Goal: Manage account settings

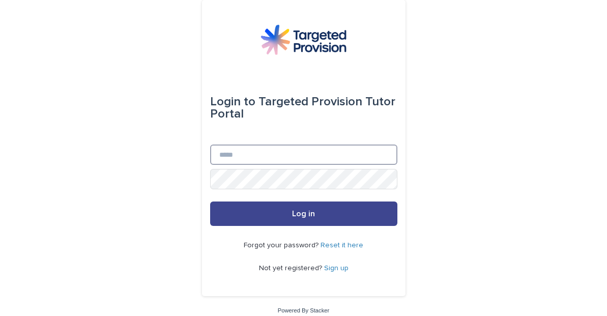
type input "**********"
click at [328, 216] on button "Log in" at bounding box center [303, 213] width 187 height 24
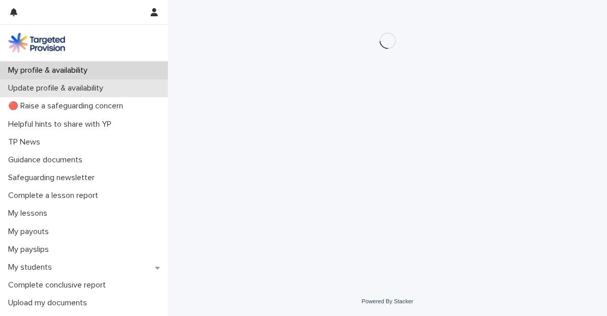
click at [70, 89] on p "Update profile & availability" at bounding box center [57, 88] width 107 height 10
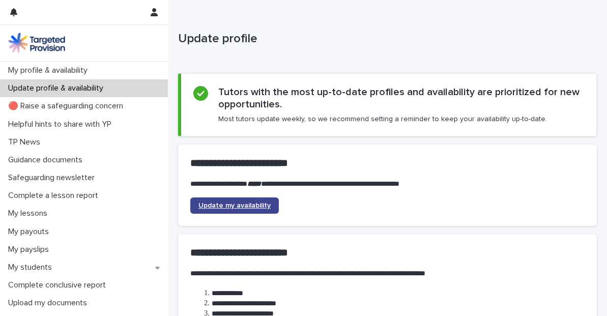
click at [222, 207] on span "Update my availability" at bounding box center [234, 205] width 72 height 7
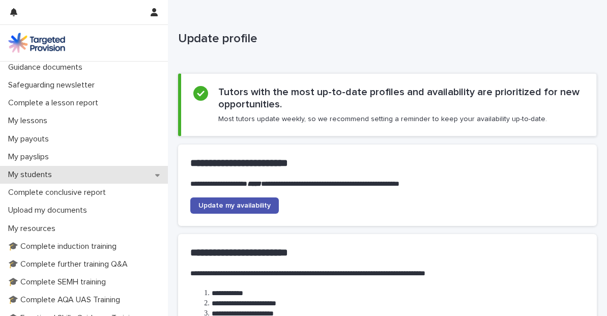
scroll to position [105, 0]
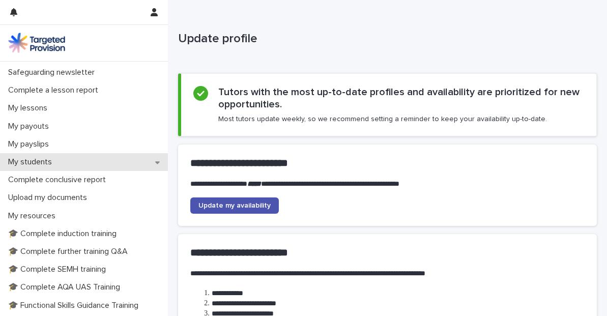
click at [156, 162] on icon at bounding box center [157, 162] width 5 height 3
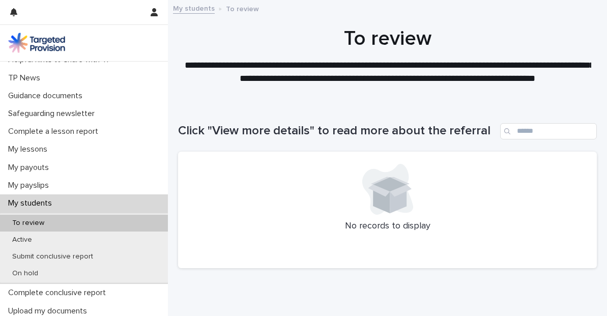
scroll to position [66, 0]
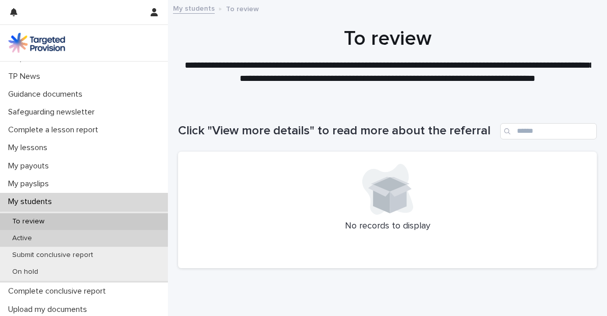
click at [66, 240] on div "Active" at bounding box center [84, 238] width 168 height 17
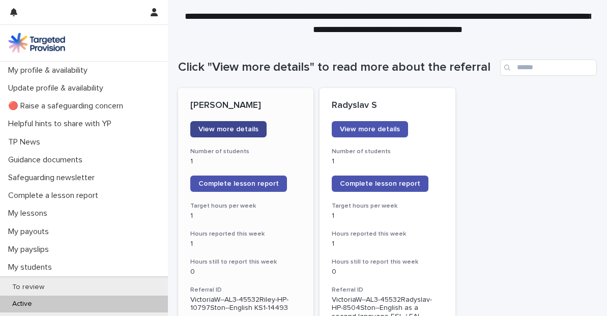
scroll to position [66, 0]
